Goal: Task Accomplishment & Management: Manage account settings

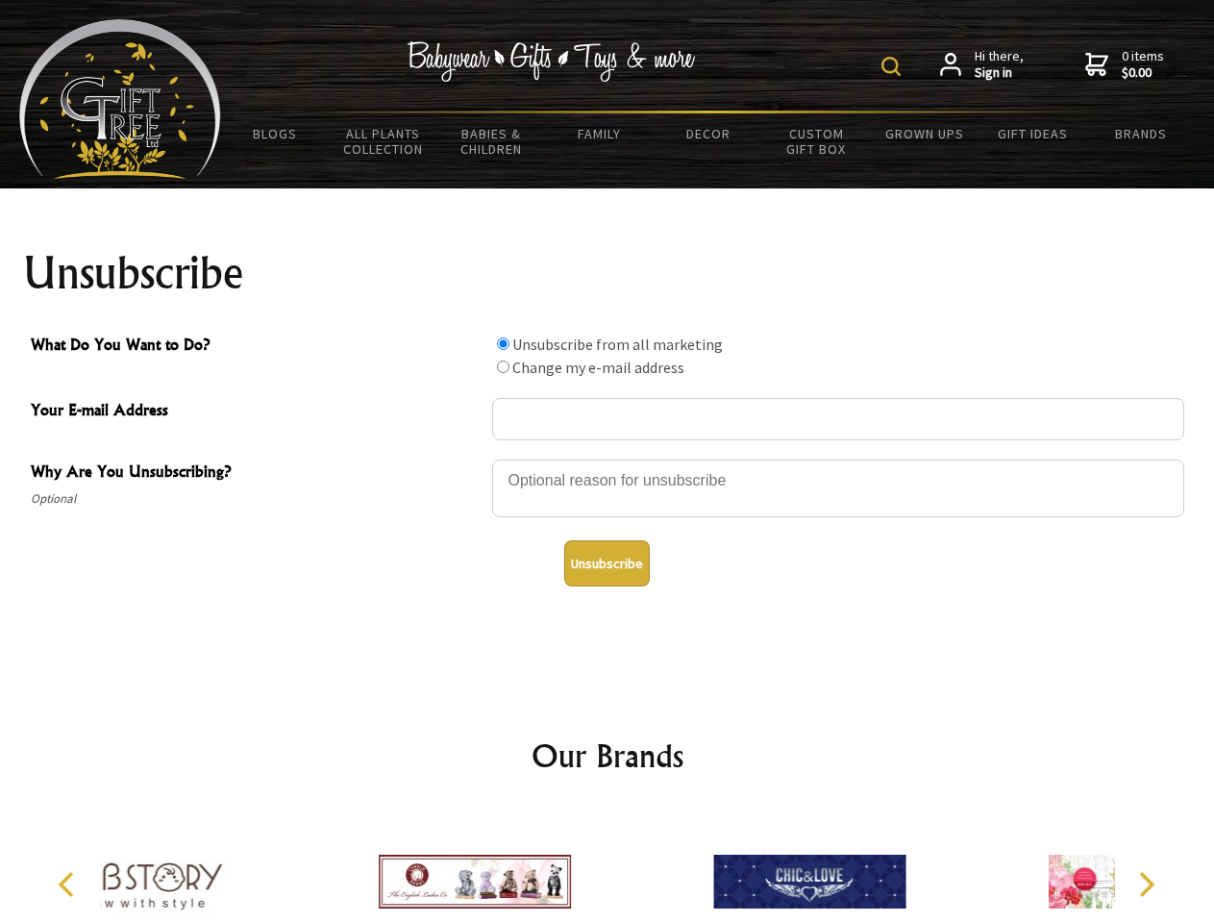
click at [894, 66] on img at bounding box center [891, 66] width 19 height 19
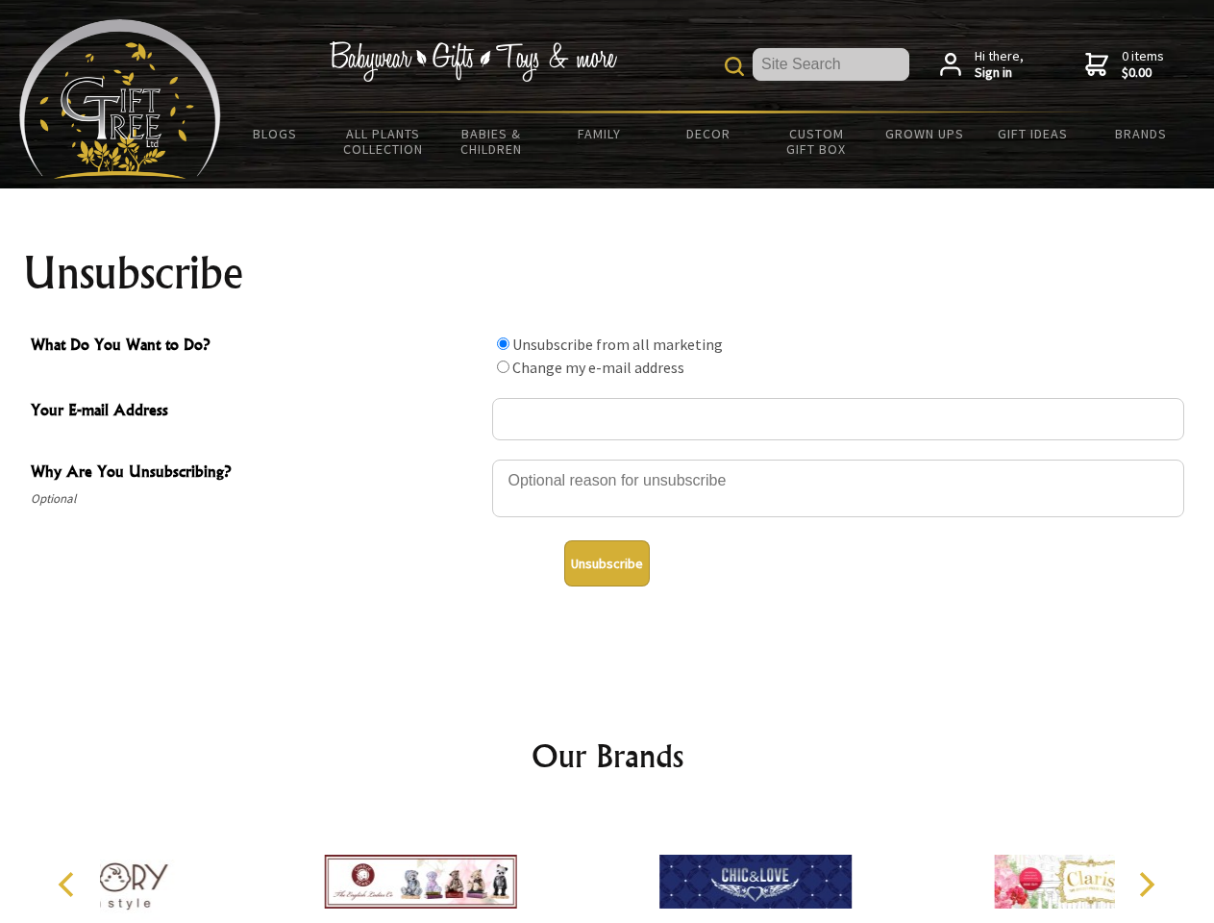
click at [608, 459] on div at bounding box center [838, 491] width 692 height 67
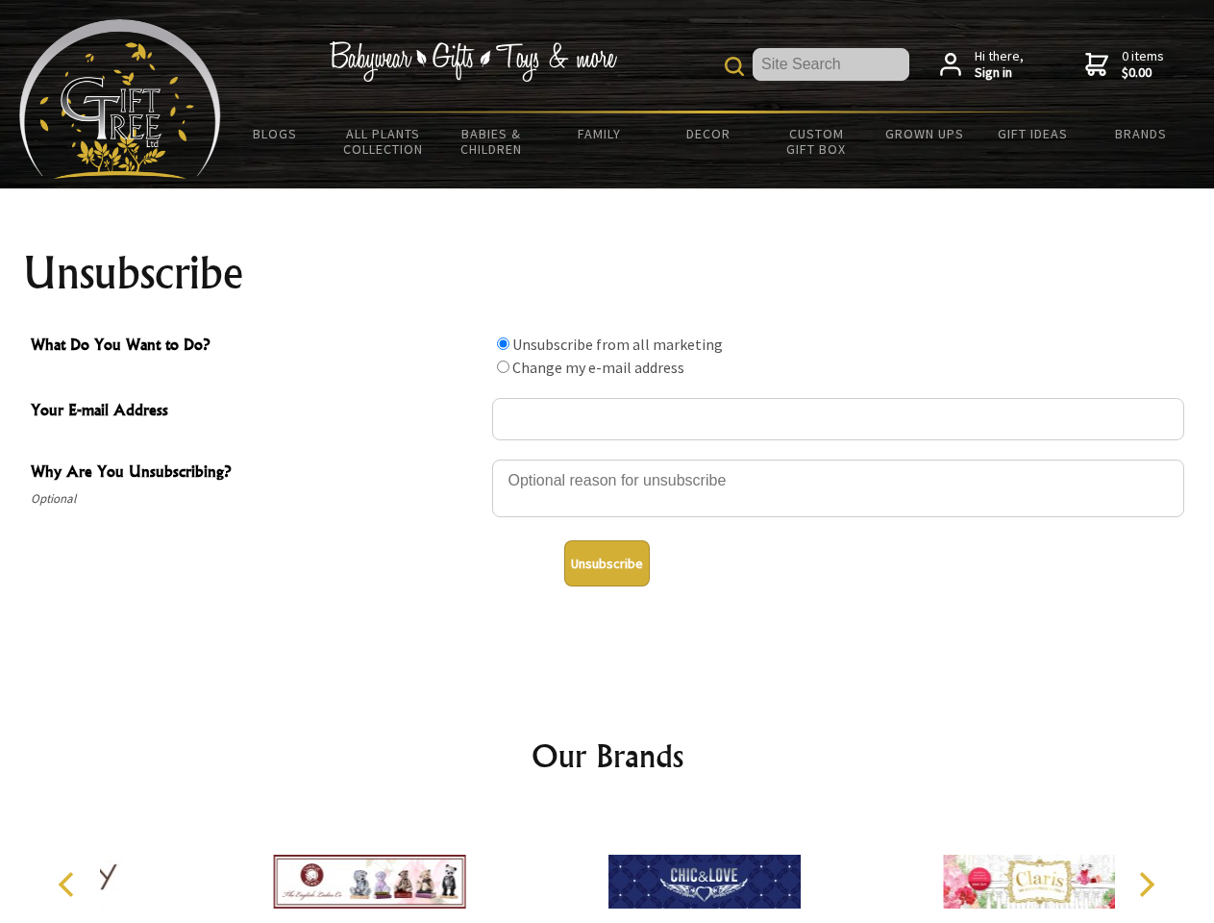
click at [503, 343] on input "What Do You Want to Do?" at bounding box center [503, 344] width 13 height 13
click at [503, 366] on input "What Do You Want to Do?" at bounding box center [503, 367] width 13 height 13
radio input "true"
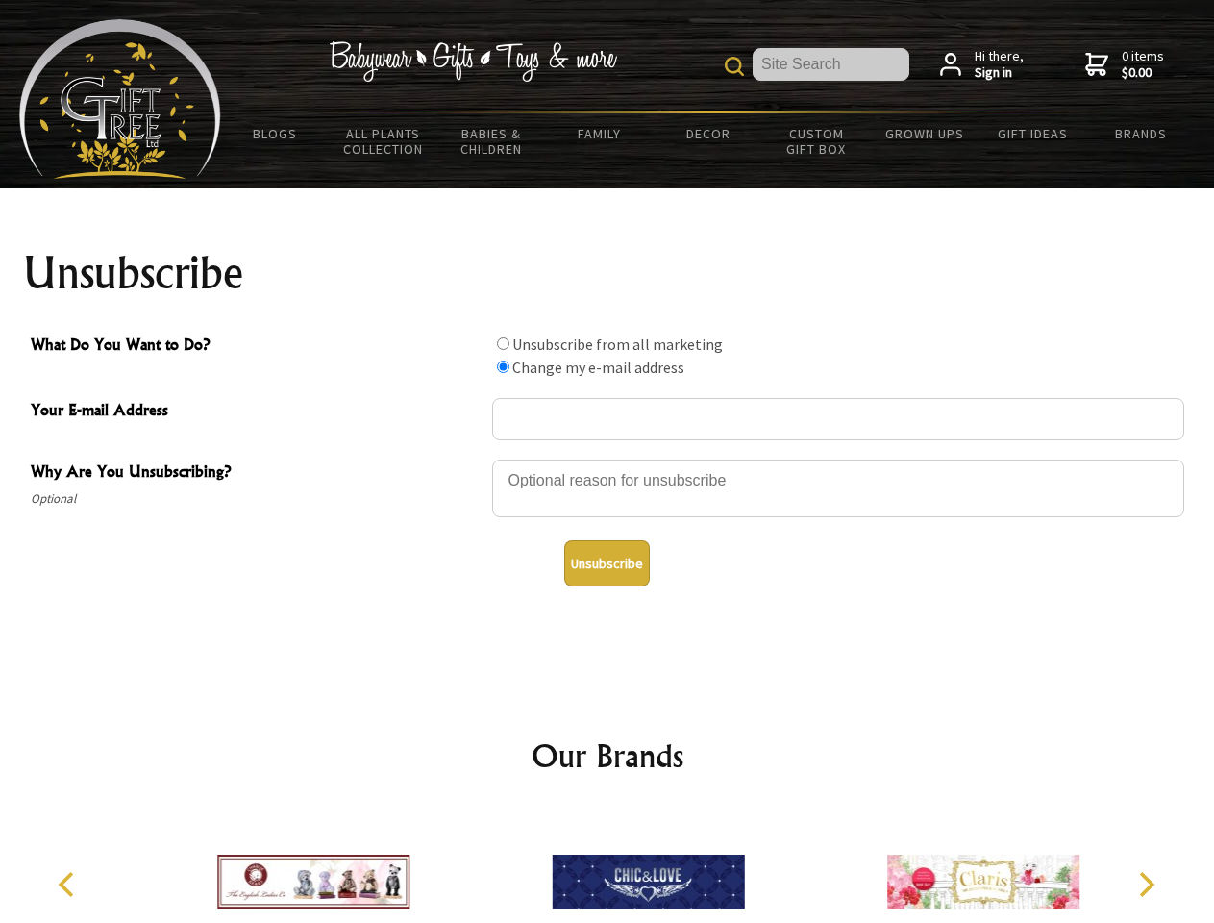
click at [607, 563] on button "Unsubscribe" at bounding box center [607, 563] width 86 height 46
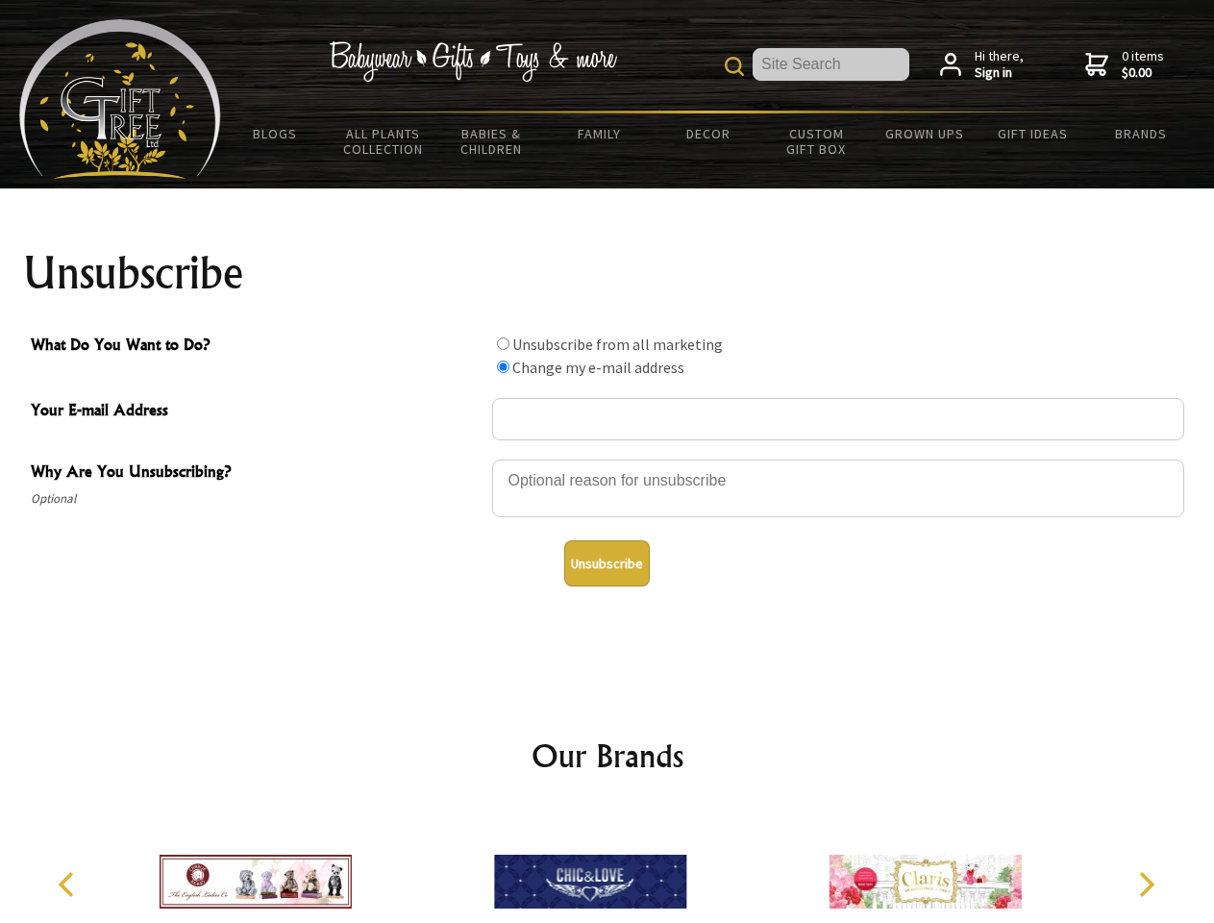
click at [608, 866] on img at bounding box center [590, 882] width 192 height 144
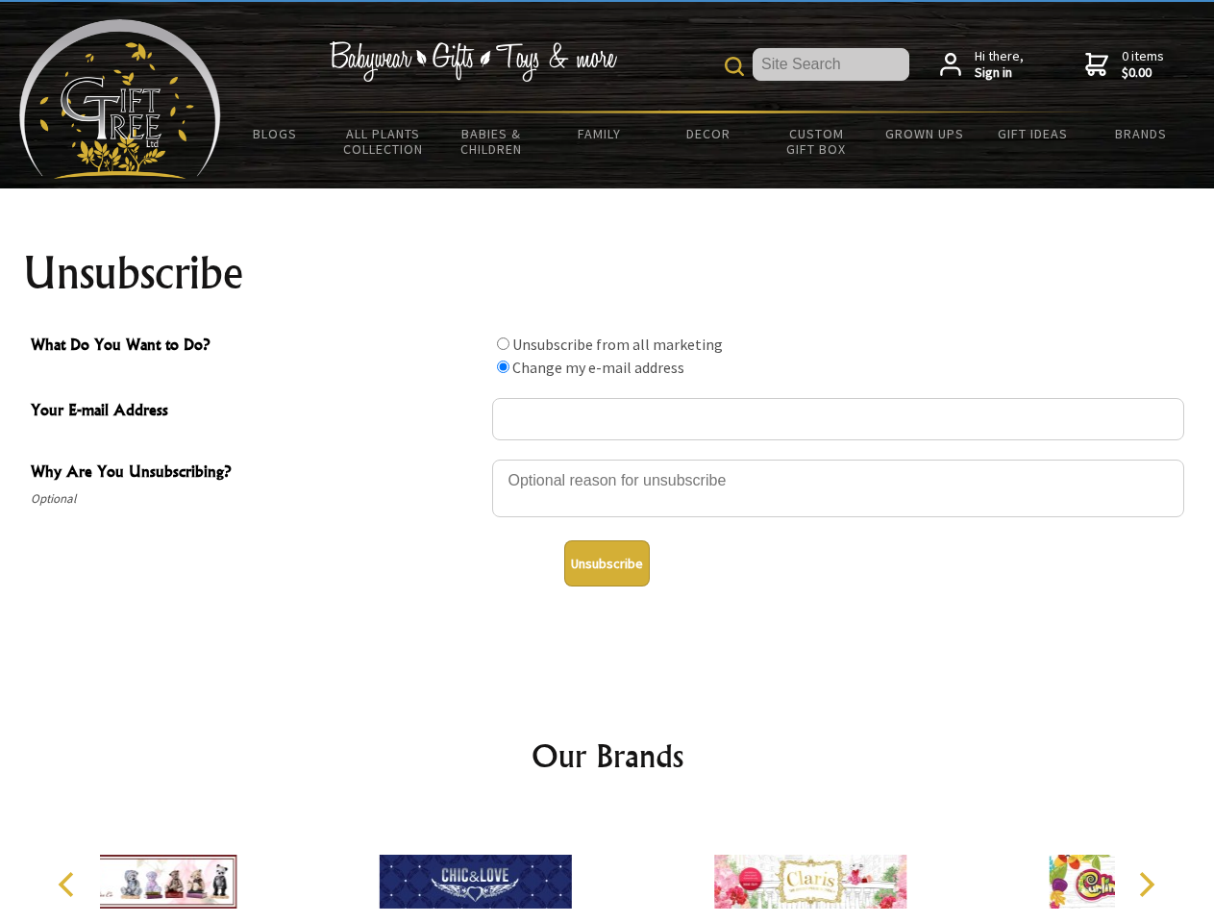
click at [69, 885] on icon "Previous" at bounding box center [68, 884] width 25 height 25
click at [1146, 885] on icon "Next" at bounding box center [1145, 884] width 25 height 25
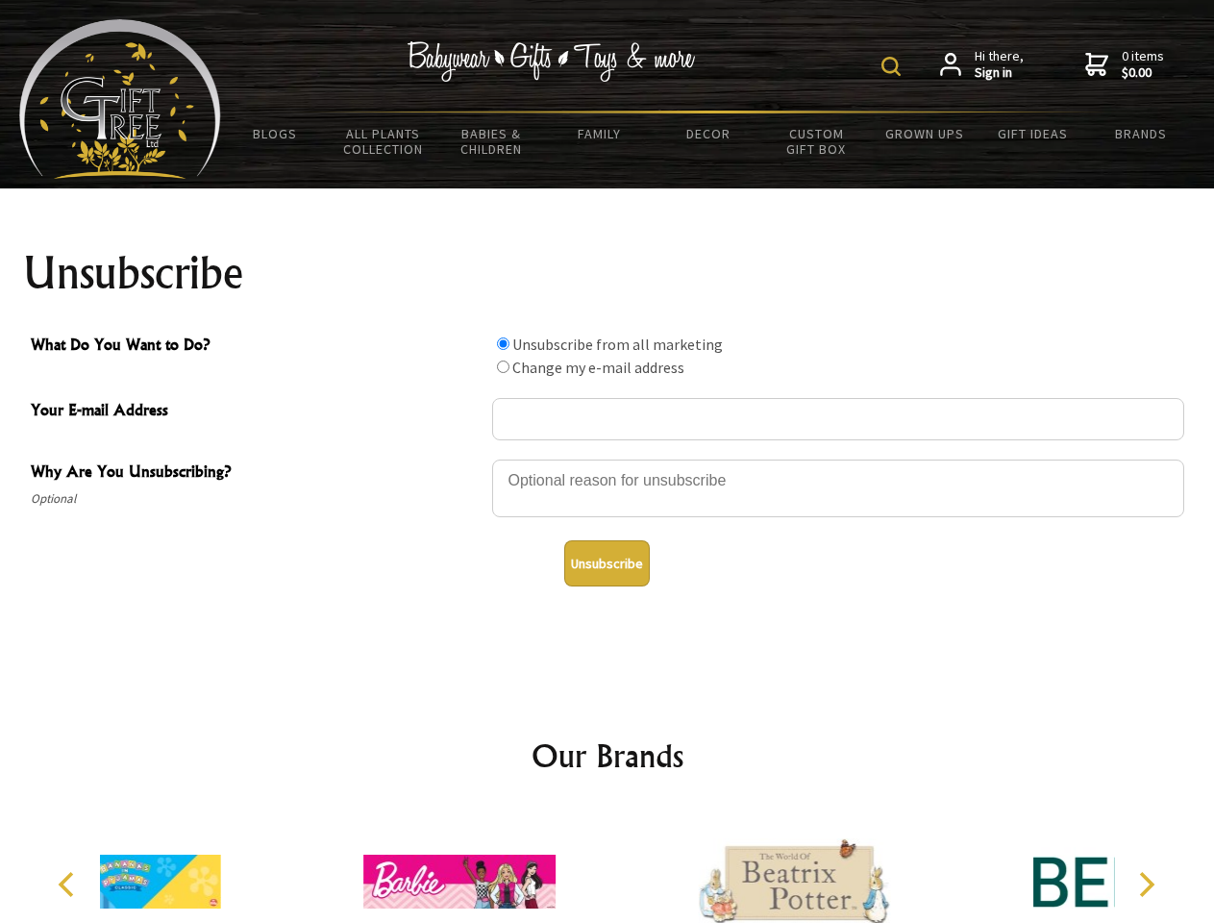
click at [894, 66] on img at bounding box center [891, 66] width 19 height 19
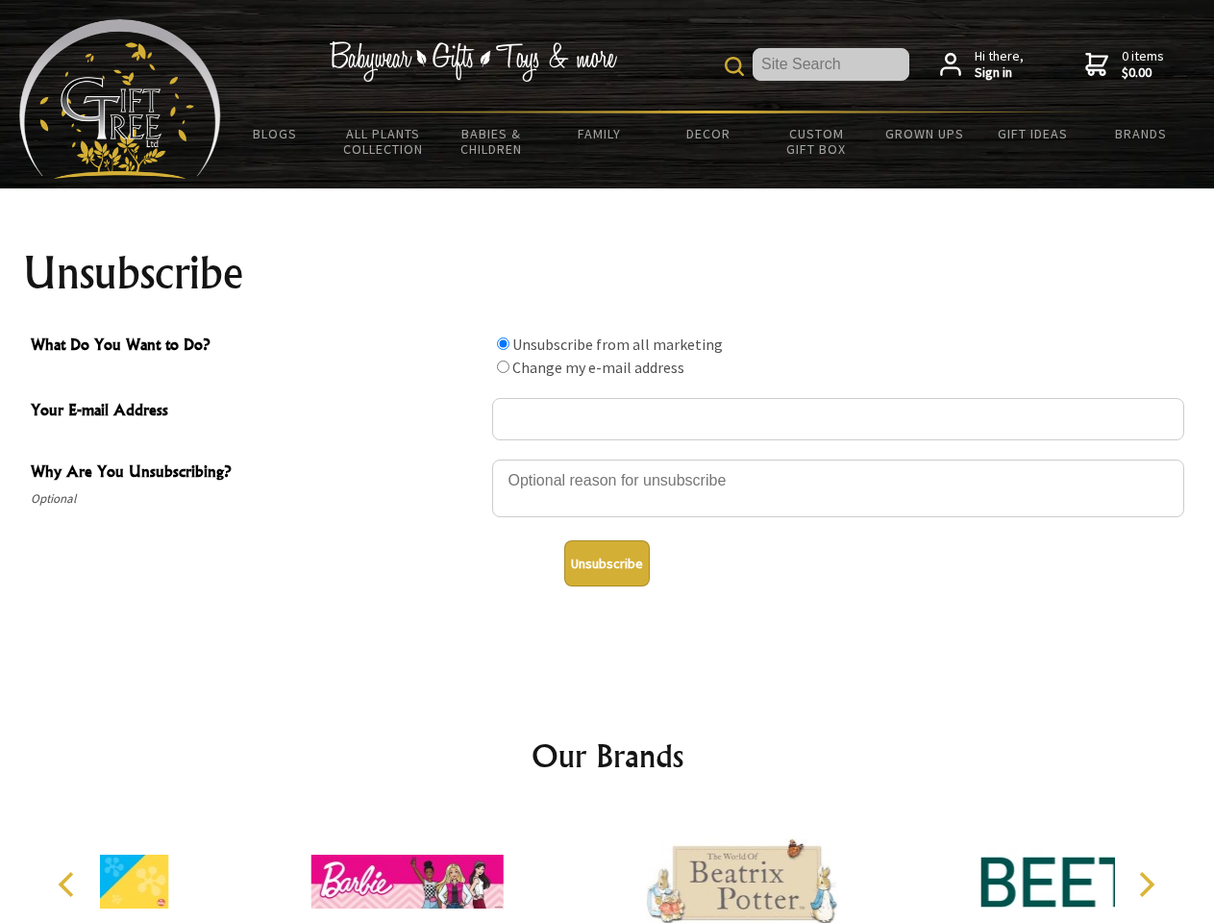
click at [608, 459] on div at bounding box center [838, 491] width 692 height 67
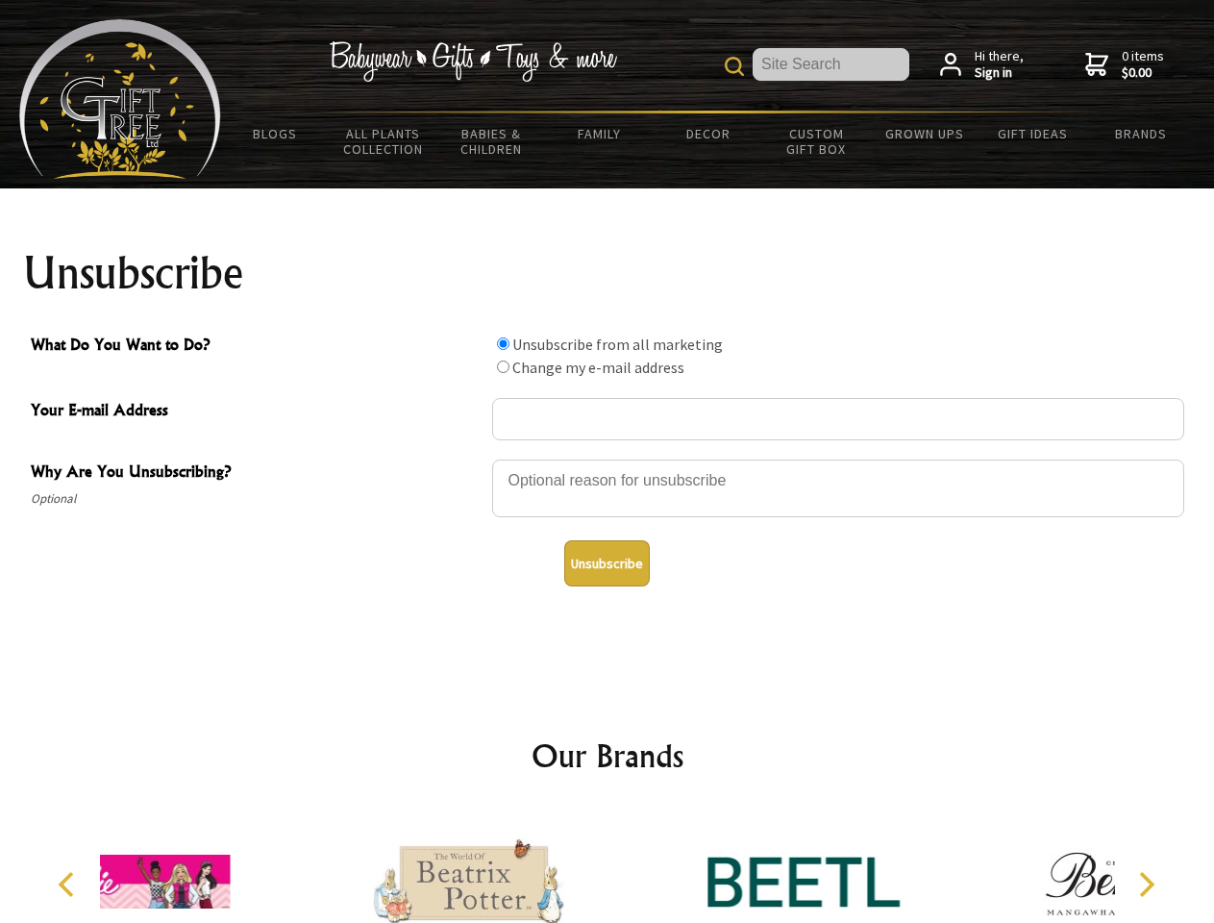
click at [503, 343] on input "What Do You Want to Do?" at bounding box center [503, 344] width 13 height 13
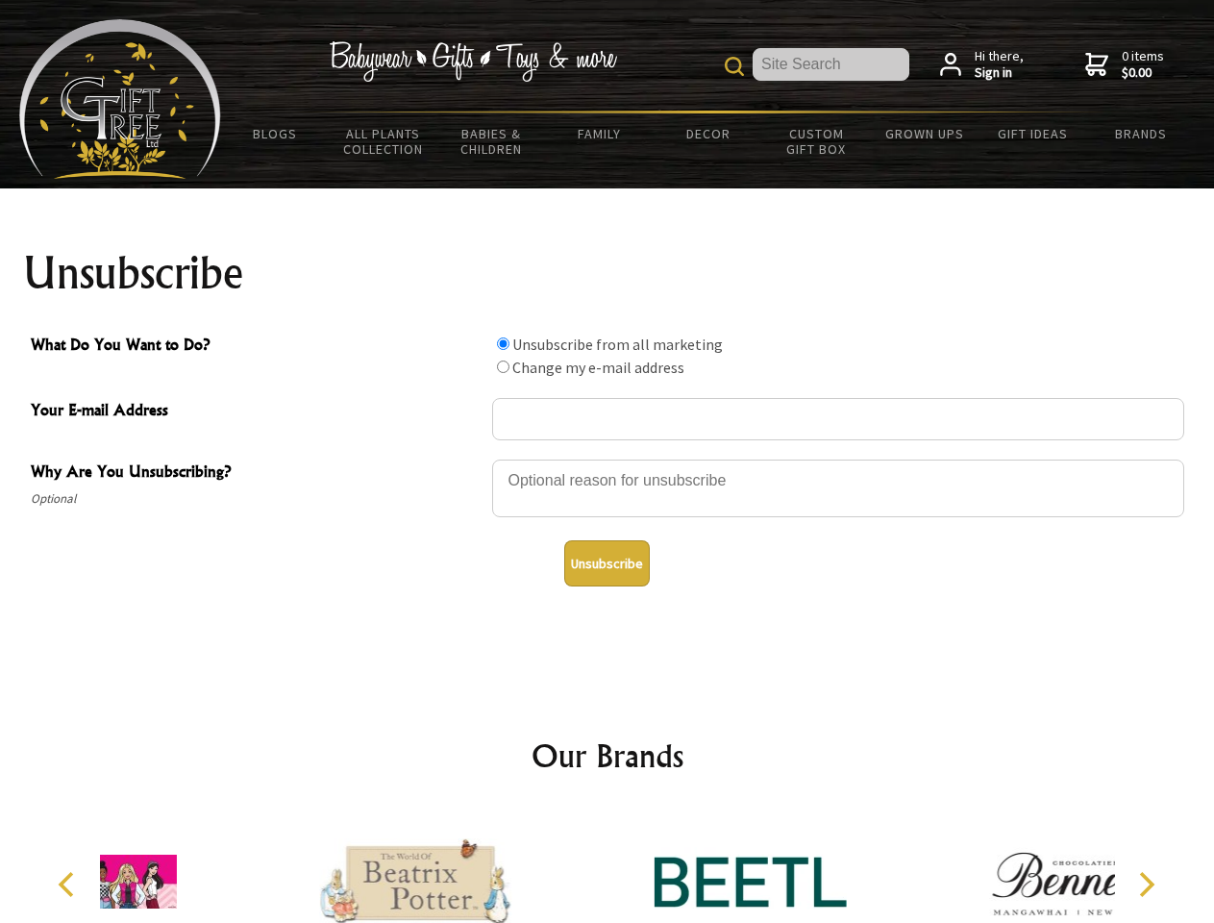
click at [503, 366] on input "What Do You Want to Do?" at bounding box center [503, 367] width 13 height 13
radio input "true"
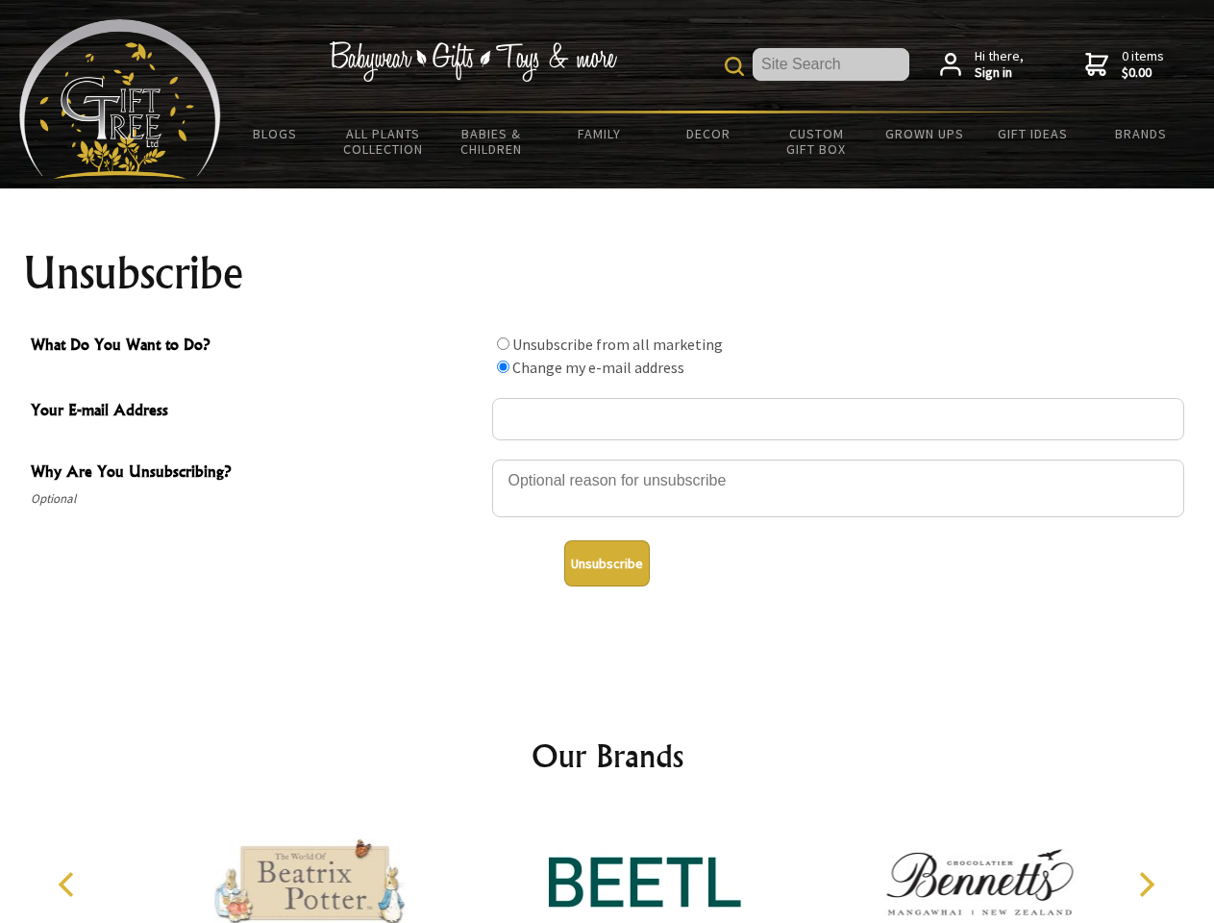
click at [607, 563] on button "Unsubscribe" at bounding box center [607, 563] width 86 height 46
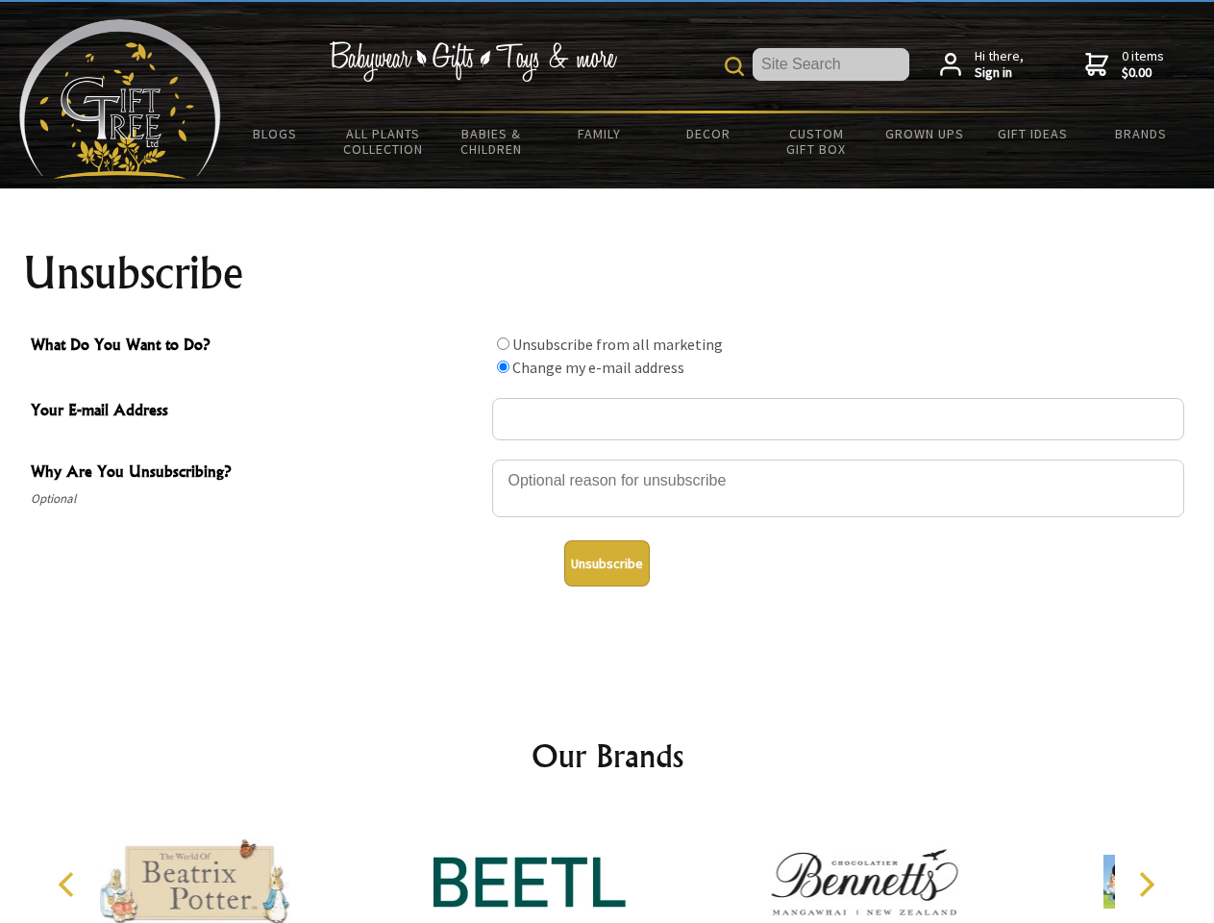
click at [608, 866] on img at bounding box center [530, 882] width 192 height 144
click at [69, 885] on icon "Previous" at bounding box center [68, 884] width 25 height 25
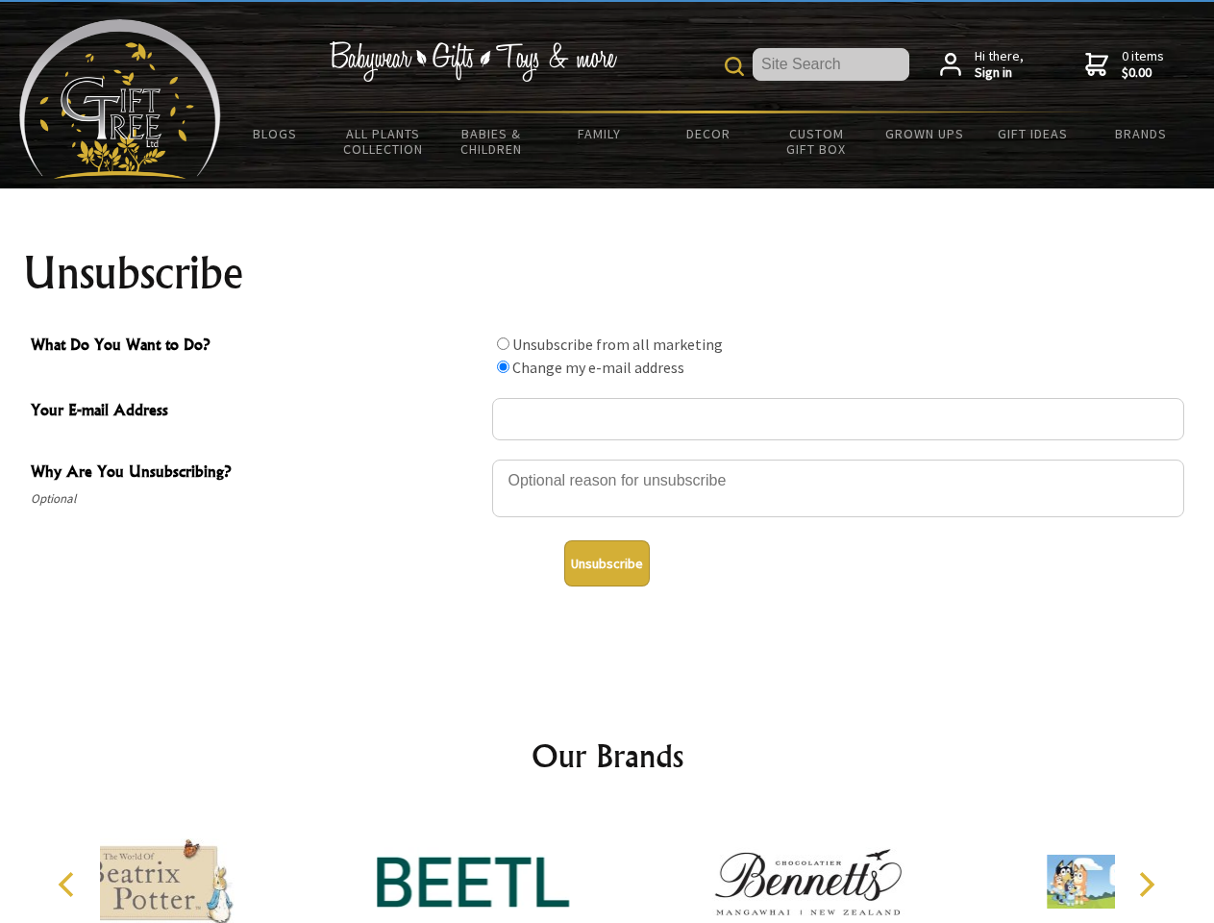
click at [1146, 885] on icon "Next" at bounding box center [1145, 884] width 25 height 25
